Goal: Book appointment/travel/reservation

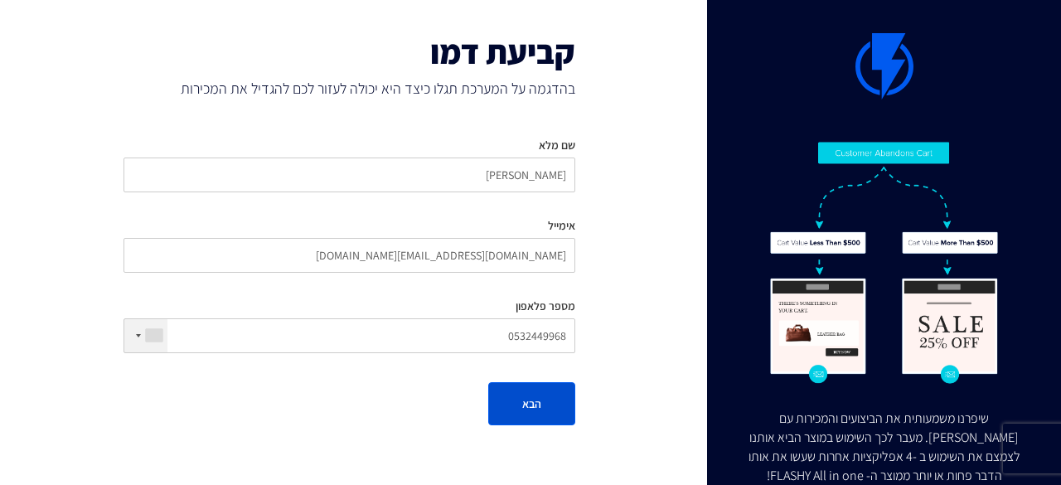
click at [558, 400] on button "הבא" at bounding box center [531, 403] width 87 height 43
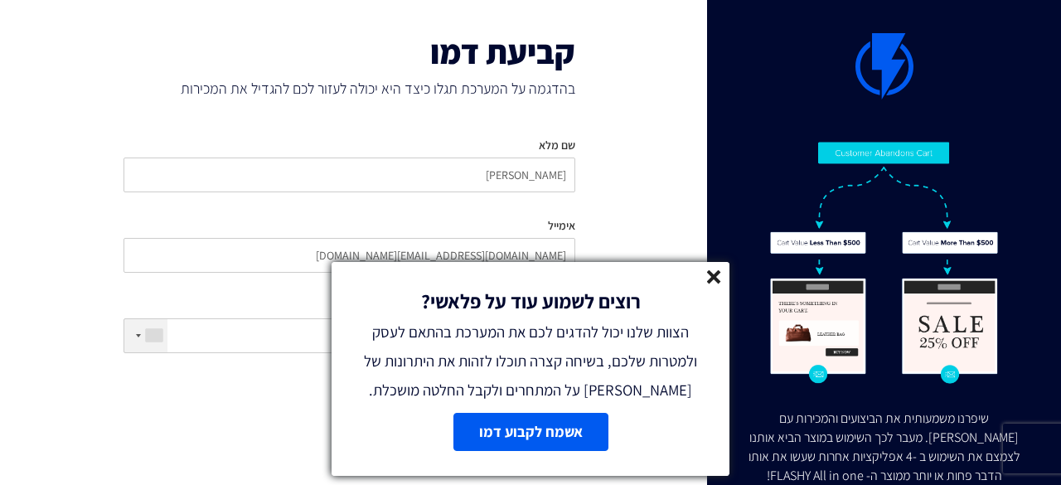
click at [580, 447] on link "אשמח לקבוע דמו" at bounding box center [530, 432] width 155 height 38
click at [717, 279] on line at bounding box center [714, 277] width 12 height 12
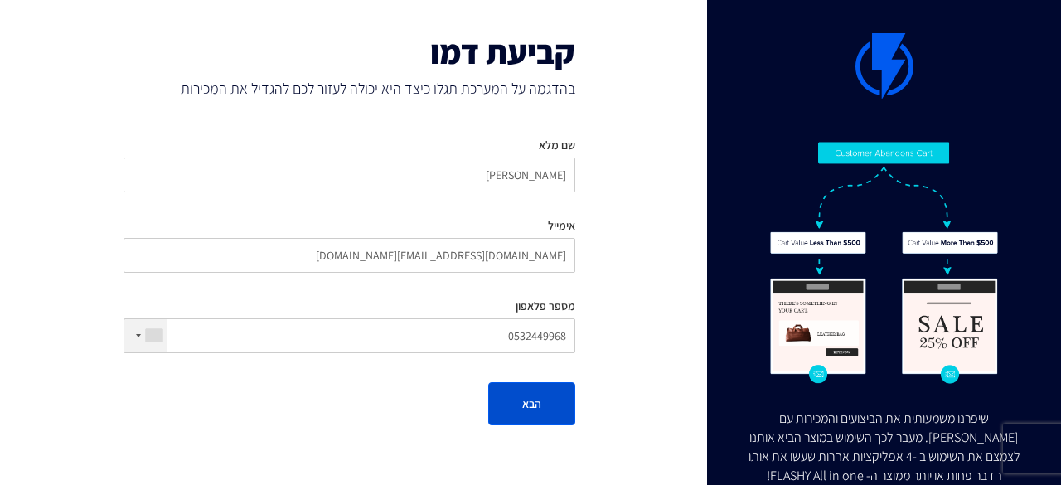
click at [550, 411] on button "הבא" at bounding box center [531, 403] width 87 height 43
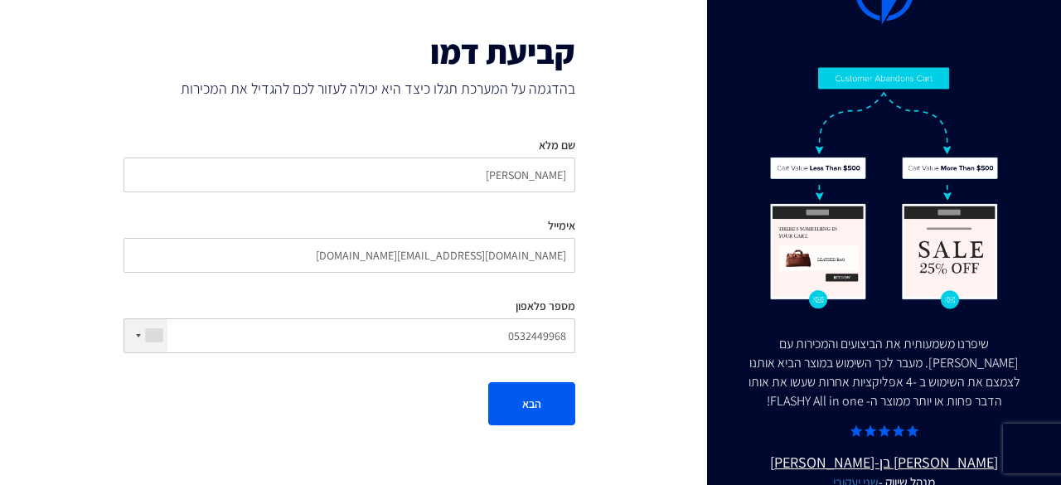
scroll to position [116, 0]
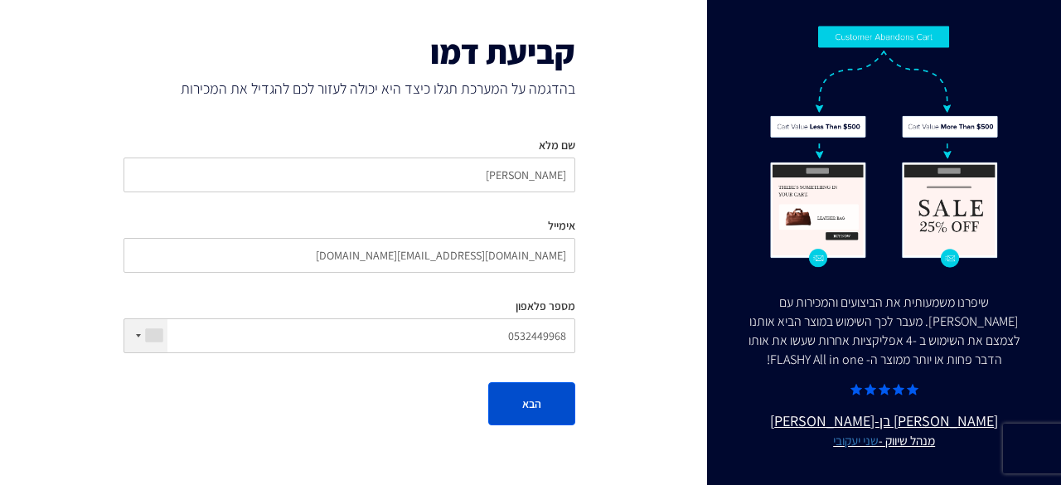
click at [539, 399] on button "הבא" at bounding box center [531, 403] width 87 height 43
click at [568, 406] on button "הבא" at bounding box center [531, 403] width 87 height 43
